Goal: Task Accomplishment & Management: Manage account settings

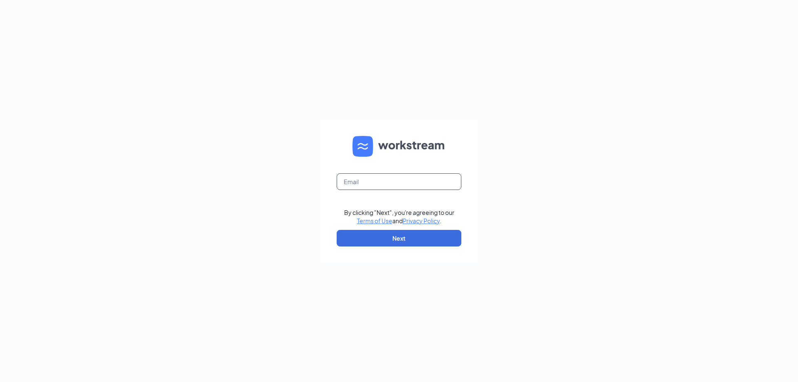
click at [435, 185] on input "text" at bounding box center [399, 181] width 125 height 17
type input "wakeforestculvers@outlook.com"
click at [416, 239] on button "Next" at bounding box center [399, 238] width 125 height 17
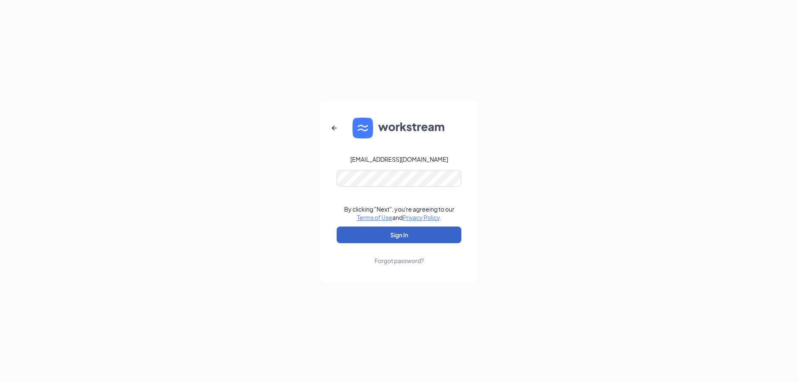
click at [410, 239] on button "Sign In" at bounding box center [399, 235] width 125 height 17
